Goal: Transaction & Acquisition: Subscribe to service/newsletter

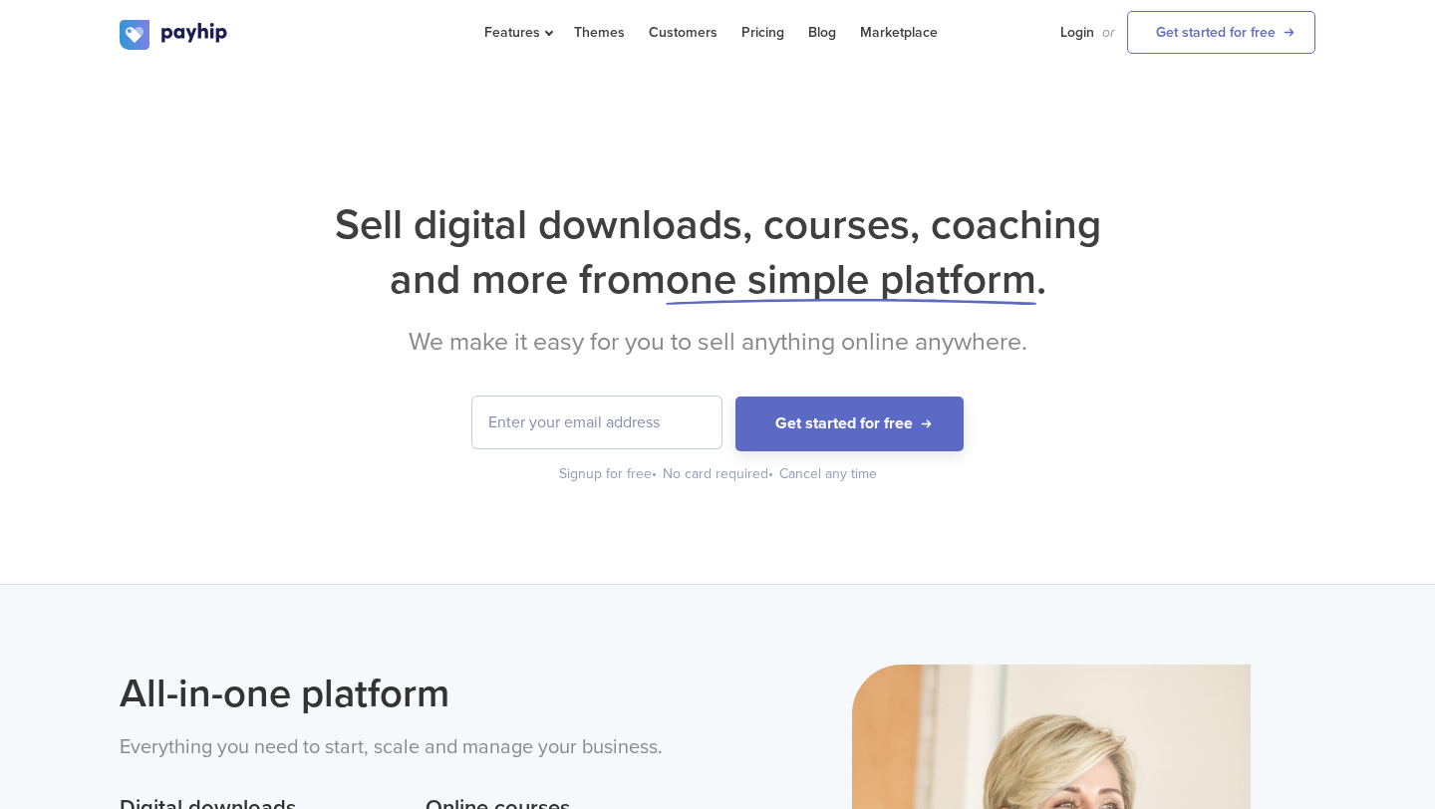
click at [572, 430] on input "email" at bounding box center [596, 423] width 249 height 52
type input "alejan04helena@gmail.com"
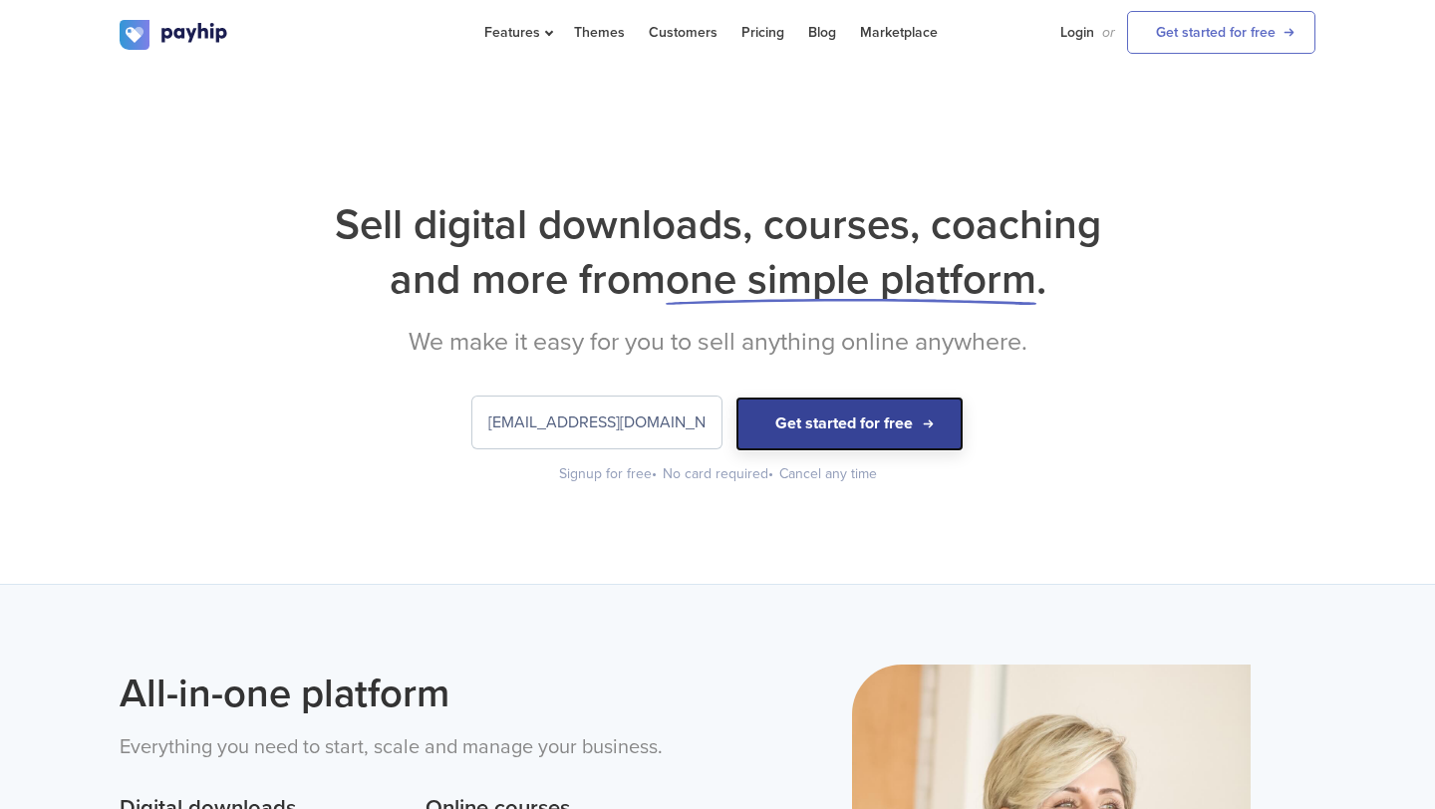
click at [840, 426] on button "Get started for free" at bounding box center [849, 424] width 228 height 55
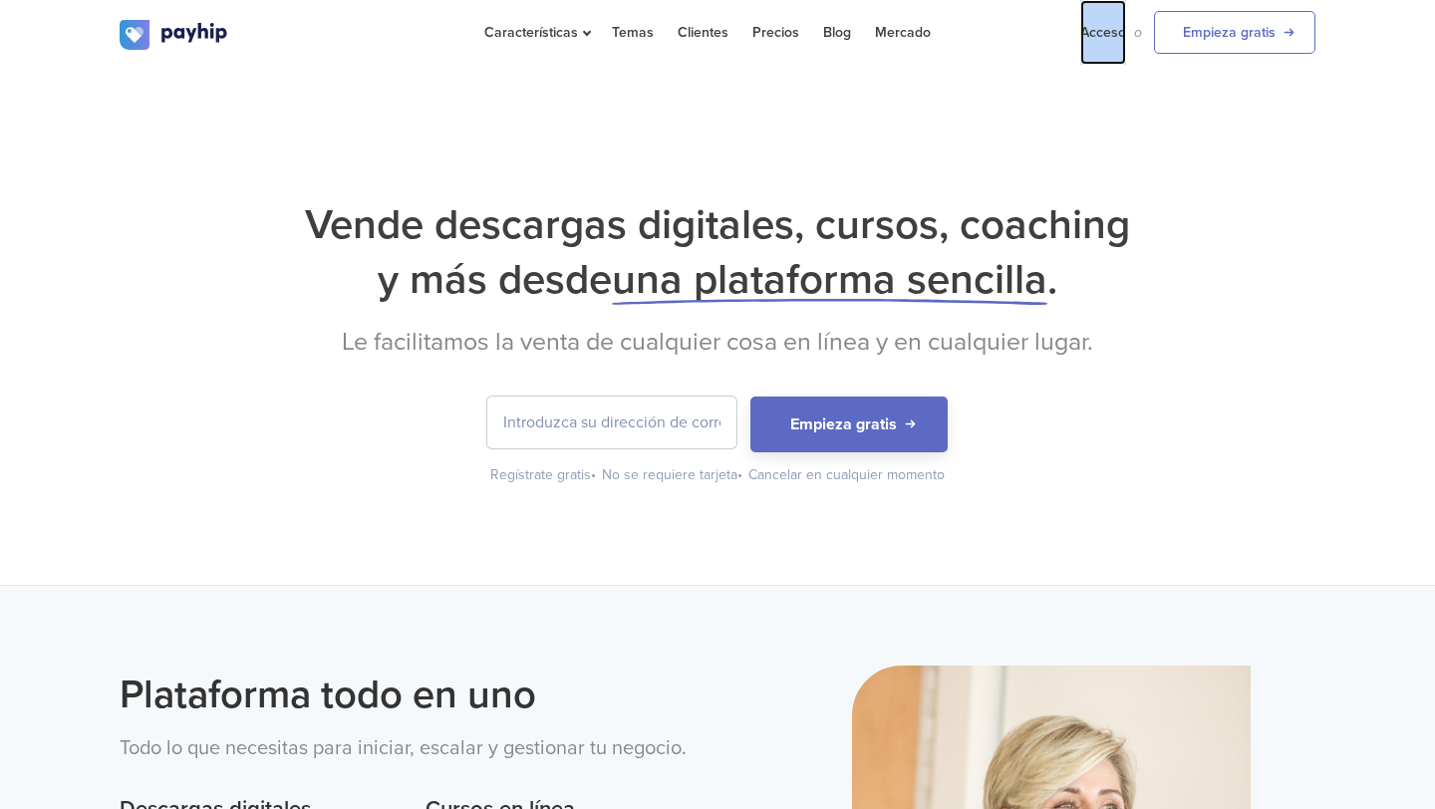
click at [1100, 43] on link "Acceso" at bounding box center [1103, 32] width 46 height 65
